Goal: Information Seeking & Learning: Learn about a topic

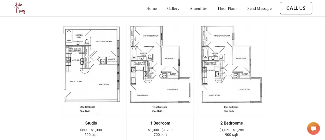
scroll to position [661, 0]
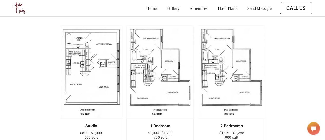
click at [98, 91] on img at bounding box center [91, 72] width 63 height 93
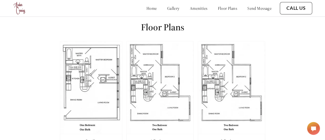
scroll to position [641, 0]
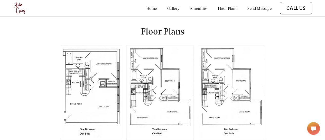
click at [87, 72] on img at bounding box center [91, 91] width 63 height 93
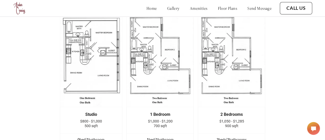
scroll to position [686, 0]
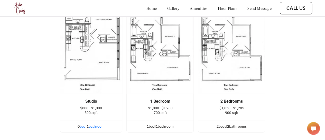
click at [89, 123] on div "0 bed | 1 bathroom" at bounding box center [91, 126] width 62 height 6
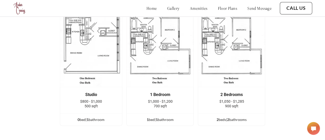
scroll to position [692, 0]
click at [105, 117] on div "0 bed | 1 bathroom" at bounding box center [91, 120] width 62 height 6
click at [98, 117] on div "0 bed | 1 bathroom" at bounding box center [91, 120] width 62 height 6
click at [98, 92] on div "Studio $800 - $1,000 500 sqft" at bounding box center [91, 100] width 47 height 16
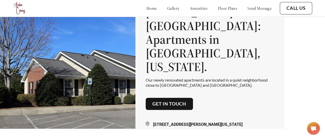
scroll to position [10, 0]
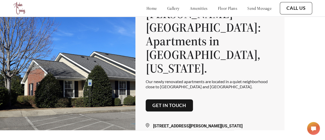
click at [220, 13] on div "home gallery amenities floor plans send message" at bounding box center [203, 8] width 135 height 14
click at [221, 9] on link "floor plans" at bounding box center [228, 8] width 20 height 5
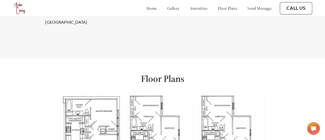
scroll to position [644, 0]
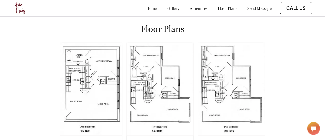
click at [167, 6] on link "gallery" at bounding box center [173, 8] width 12 height 5
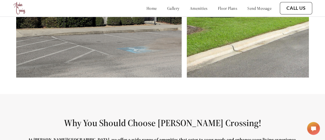
scroll to position [159, 0]
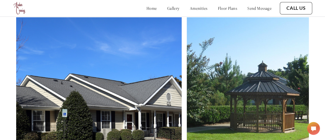
click at [306, 89] on img at bounding box center [248, 105] width 122 height 176
click at [124, 96] on img at bounding box center [98, 105] width 165 height 176
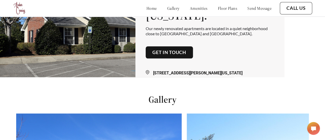
scroll to position [95, 0]
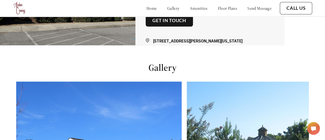
click at [163, 73] on h1 "Gallery" at bounding box center [162, 68] width 325 height 12
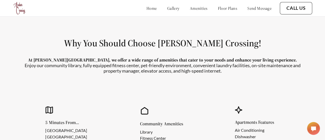
scroll to position [350, 0]
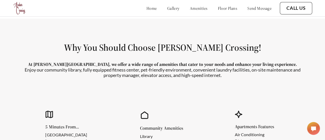
click at [193, 12] on div "home gallery amenities floor plans send message" at bounding box center [203, 8] width 135 height 14
click at [194, 8] on link "amenities" at bounding box center [199, 8] width 18 height 5
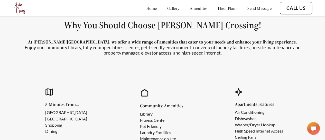
click at [146, 9] on link "home" at bounding box center [151, 8] width 11 height 5
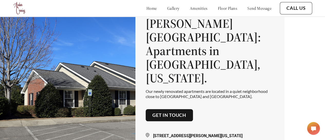
click at [163, 109] on button "Get in touch" at bounding box center [169, 115] width 47 height 12
click at [165, 113] on button "Get in touch" at bounding box center [169, 115] width 47 height 12
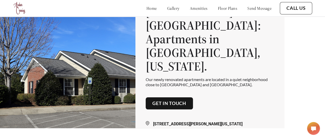
scroll to position [10, 0]
